Goal: Check status: Check status

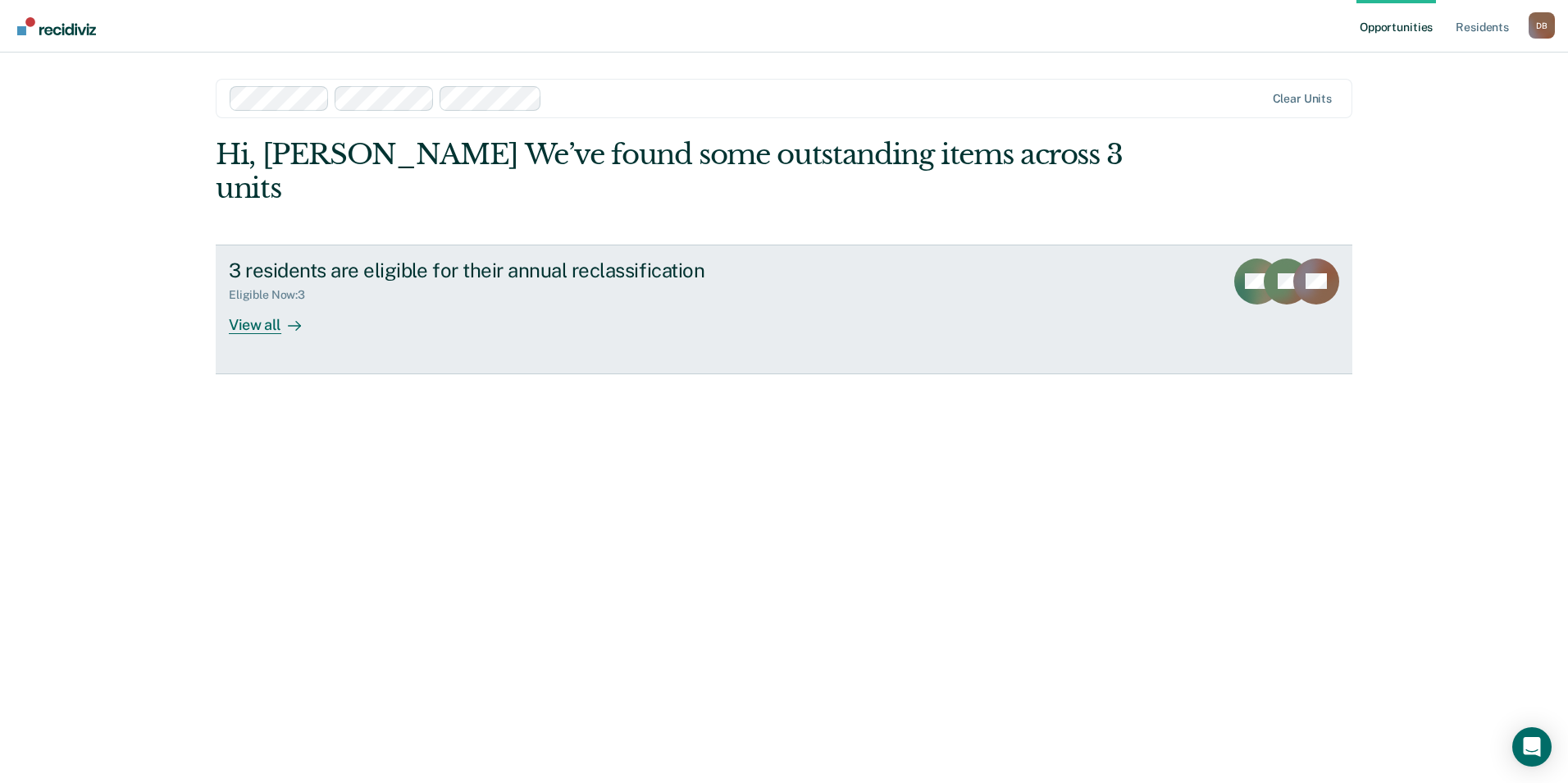
click at [274, 302] on div "View all" at bounding box center [274, 318] width 92 height 32
